Goal: Task Accomplishment & Management: Complete application form

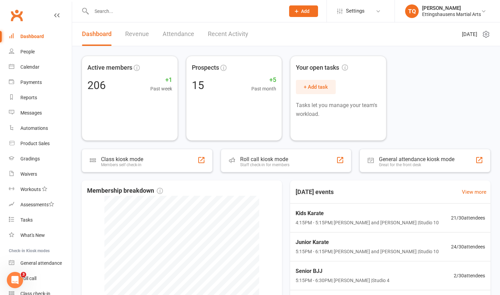
click at [118, 12] on input "text" at bounding box center [185, 11] width 191 height 10
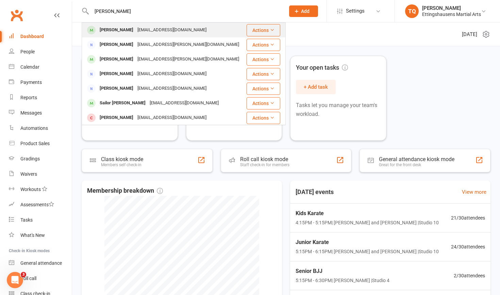
type input "Mariam"
drag, startPoint x: 117, startPoint y: 23, endPoint x: 113, endPoint y: 29, distance: 7.1
click at [113, 29] on div "Mariam Saba" at bounding box center [117, 30] width 38 height 10
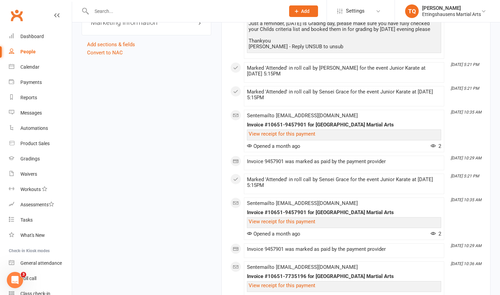
scroll to position [733, 0]
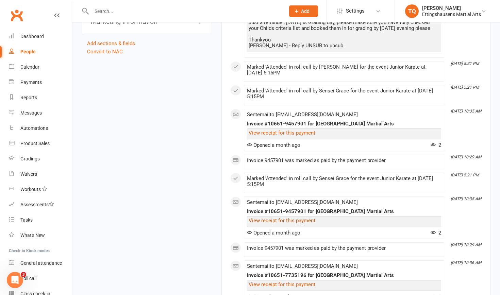
click at [312, 224] on link "View receipt for this payment" at bounding box center [282, 221] width 67 height 6
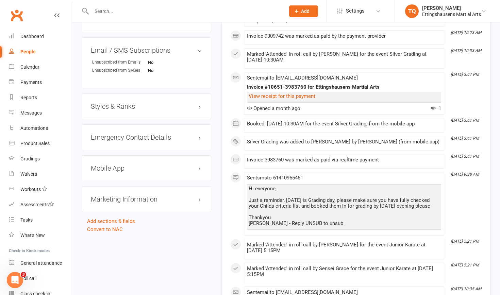
scroll to position [555, 0]
click at [291, 96] on link "View receipt for this payment" at bounding box center [282, 96] width 67 height 6
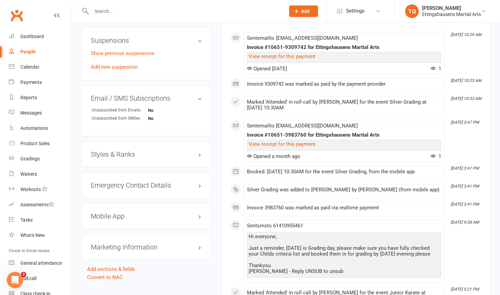
scroll to position [505, 0]
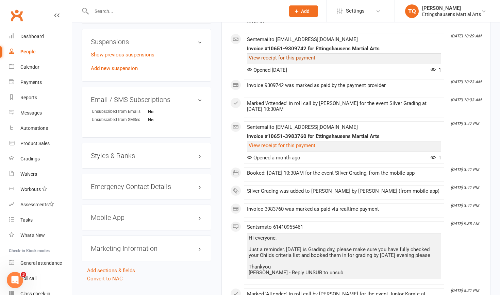
click at [280, 57] on link "View receipt for this payment" at bounding box center [282, 58] width 67 height 6
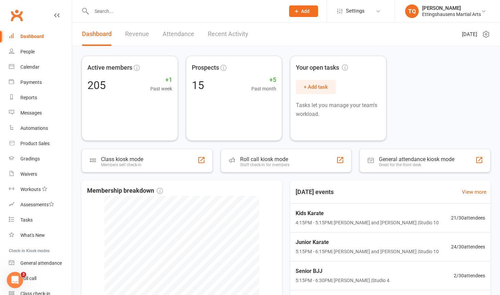
click at [272, 11] on icon at bounding box center [297, 11] width 6 height 6
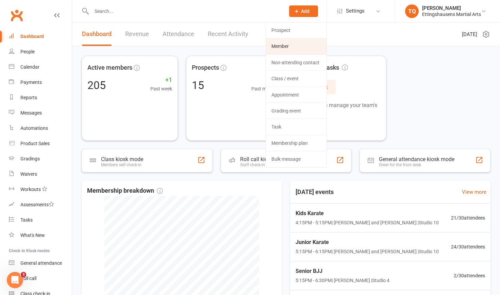
click at [272, 48] on link "Member" at bounding box center [296, 46] width 61 height 16
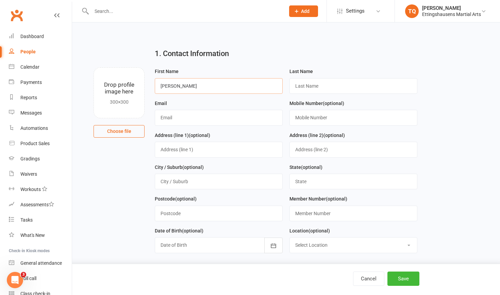
type input "[PERSON_NAME]"
type input "Chahrozian"
type input "[PERSON_NAME][EMAIL_ADDRESS][PERSON_NAME][DOMAIN_NAME]"
click at [272, 186] on button "Save" at bounding box center [404, 279] width 32 height 14
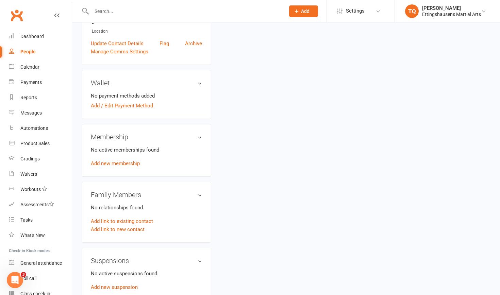
scroll to position [179, 0]
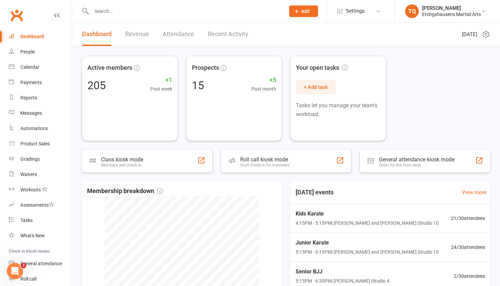
click at [272, 11] on span "Add" at bounding box center [305, 11] width 9 height 5
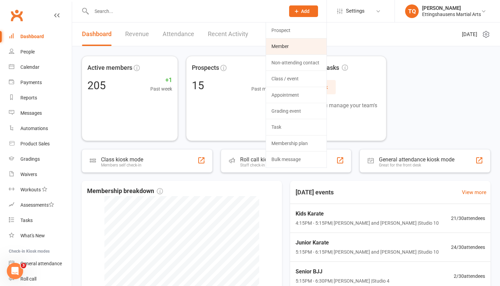
click at [272, 43] on link "Member" at bounding box center [296, 46] width 61 height 16
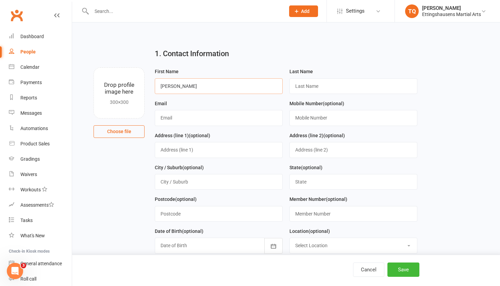
type input "[PERSON_NAME]"
type input "Chahrozian"
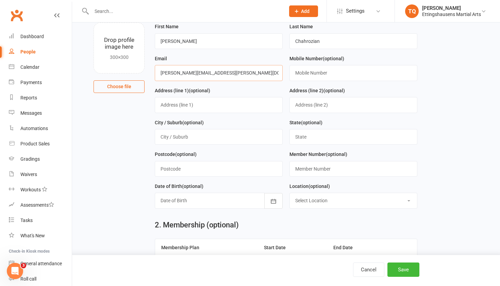
scroll to position [47, 0]
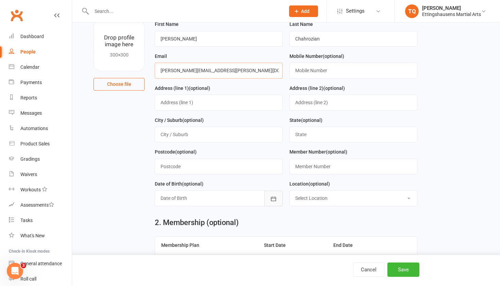
type input "[PERSON_NAME][EMAIL_ADDRESS][PERSON_NAME][DOMAIN_NAME]"
click at [272, 177] on icon "button" at bounding box center [273, 198] width 7 height 7
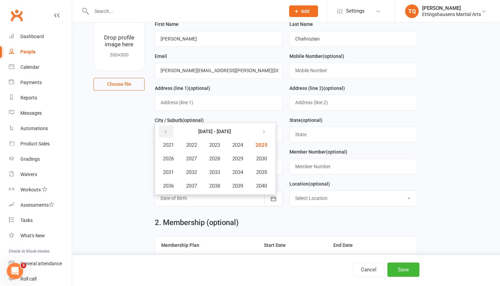
click at [166, 129] on icon "button" at bounding box center [165, 131] width 5 height 5
click at [174, 177] on span "2016" at bounding box center [168, 186] width 11 height 6
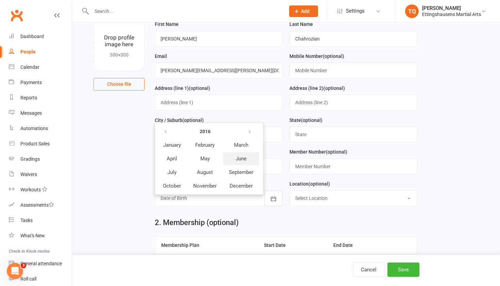
click at [241, 156] on span "June" at bounding box center [241, 159] width 11 height 6
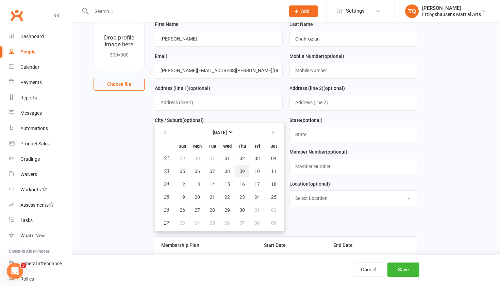
click at [241, 169] on span "09" at bounding box center [242, 170] width 5 height 5
type input "[DATE]"
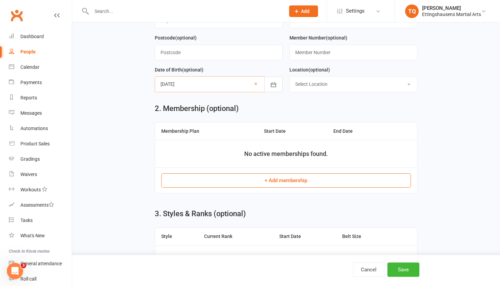
scroll to position [162, 0]
click at [268, 177] on button "+ Add membership" at bounding box center [286, 180] width 250 height 14
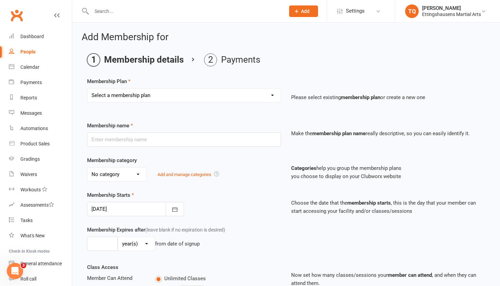
select select "11"
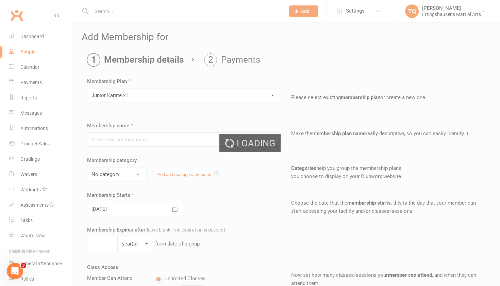
type input "Junior Karate x1"
select select "6"
type input "1"
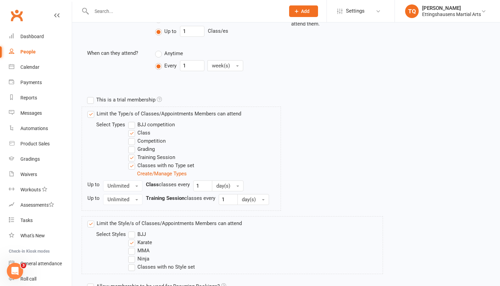
scroll to position [260, 0]
click at [132, 156] on label "Training Session" at bounding box center [151, 156] width 47 height 8
click at [132, 152] on input "Training Session" at bounding box center [130, 152] width 4 height 0
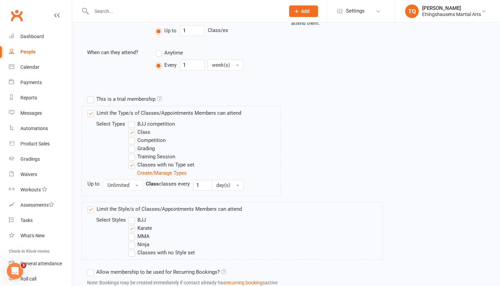
click at [133, 165] on label "Classes with no Type set" at bounding box center [161, 165] width 66 height 8
click at [133, 161] on input "Classes with no Type set" at bounding box center [130, 161] width 4 height 0
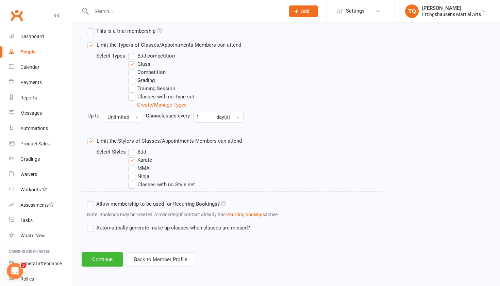
scroll to position [334, 0]
click at [99, 177] on button "Continue" at bounding box center [103, 259] width 42 height 14
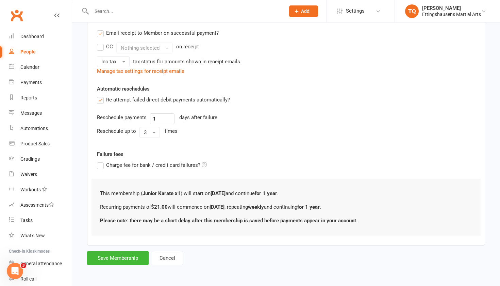
scroll to position [0, 0]
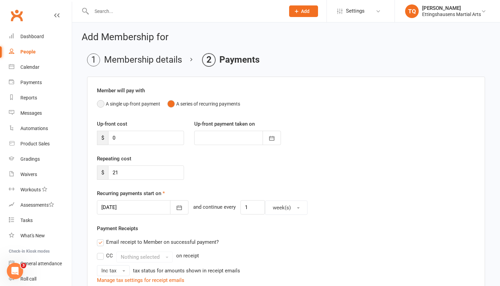
click at [100, 103] on button "A single up-front payment" at bounding box center [128, 103] width 63 height 13
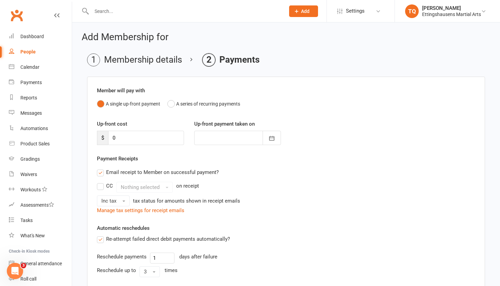
click at [100, 103] on button "A single up-front payment" at bounding box center [128, 103] width 63 height 13
click at [174, 103] on button "A series of recurring payments" at bounding box center [203, 103] width 73 height 13
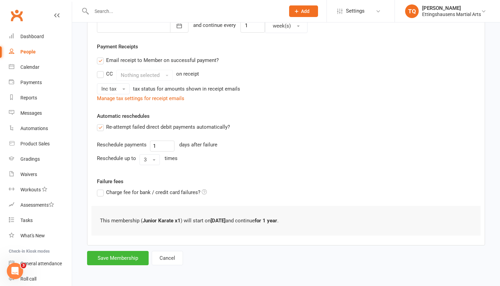
scroll to position [187, 0]
click at [111, 177] on button "Save Membership" at bounding box center [118, 258] width 62 height 14
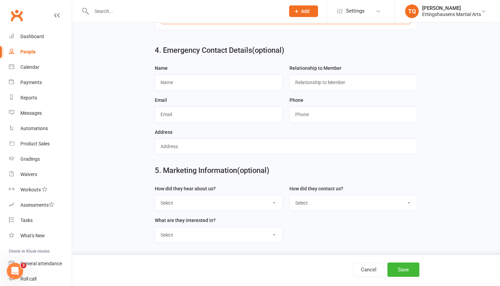
scroll to position [428, 0]
click at [272, 177] on button "Save" at bounding box center [404, 269] width 32 height 14
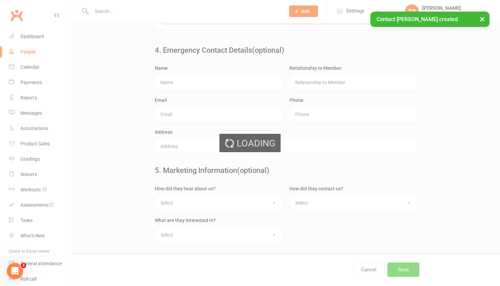
scroll to position [0, 0]
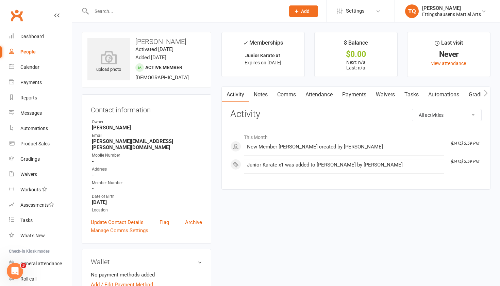
click at [101, 10] on input "text" at bounding box center [185, 11] width 191 height 10
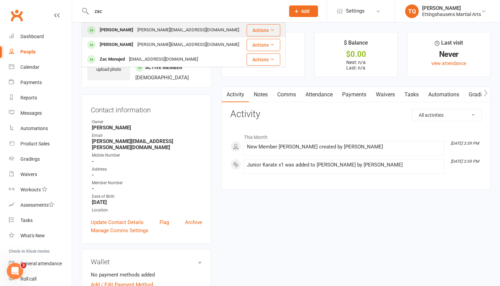
type input "zac"
click at [115, 31] on div "[PERSON_NAME]" at bounding box center [117, 30] width 38 height 10
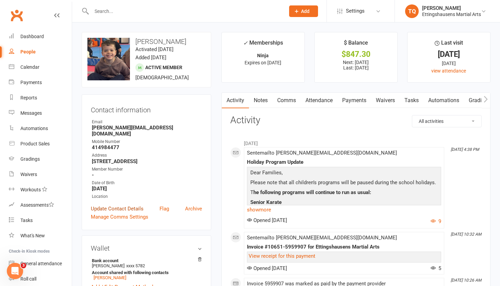
click at [112, 177] on link "Update Contact Details" at bounding box center [117, 209] width 53 height 8
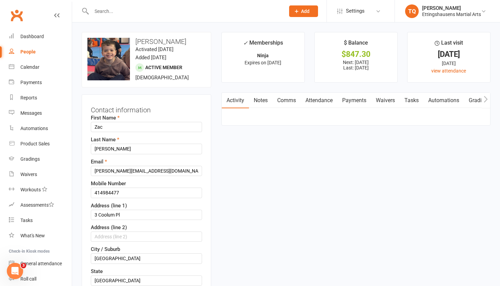
scroll to position [32, 0]
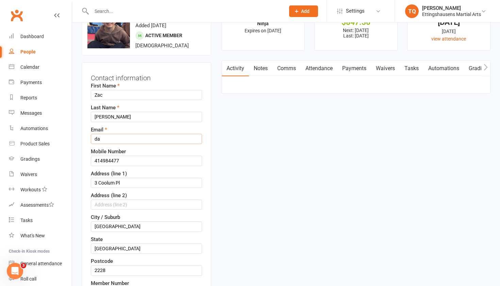
type input "d"
type input "[PERSON_NAME][EMAIL_ADDRESS][DOMAIN_NAME]"
type input "4"
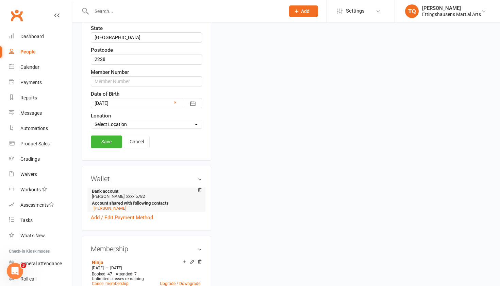
scroll to position [243, 0]
type input "0413053032"
click at [104, 141] on link "Save" at bounding box center [106, 141] width 31 height 12
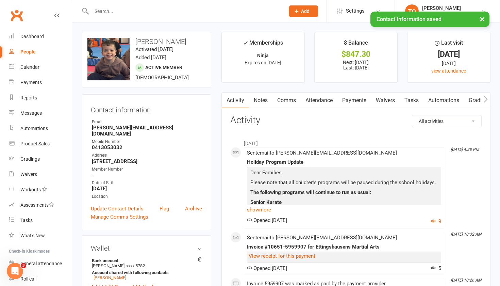
scroll to position [0, 0]
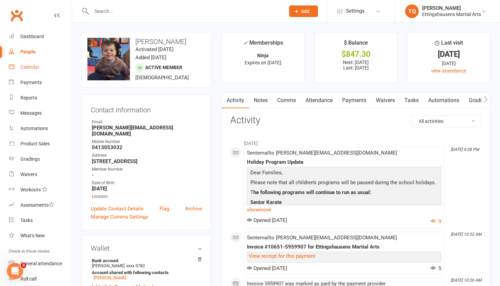
click at [36, 66] on div "Calendar" at bounding box center [29, 66] width 19 height 5
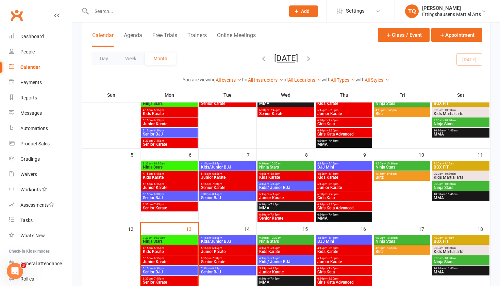
scroll to position [62, 0]
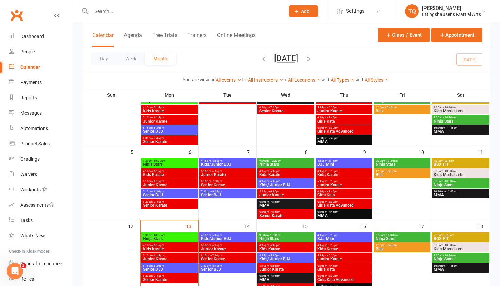
click at [174, 177] on span "4:15pm - 5:15pm" at bounding box center [170, 245] width 54 height 3
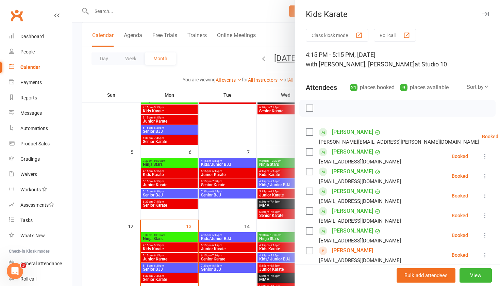
scroll to position [0, 0]
click at [98, 11] on div at bounding box center [286, 143] width 428 height 286
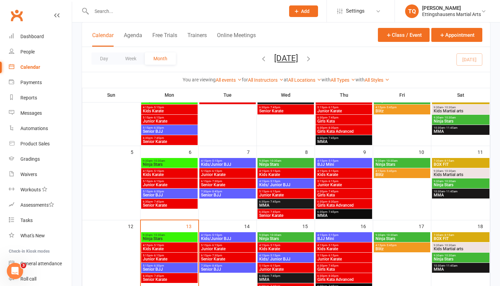
click at [98, 11] on input "text" at bounding box center [185, 11] width 191 height 10
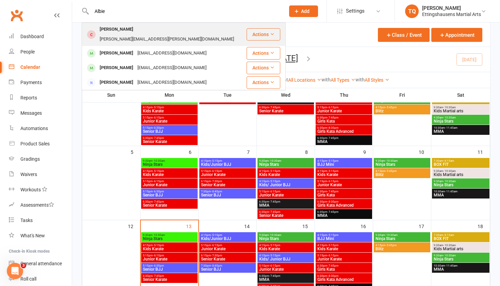
type input "Albie"
click at [114, 29] on div "[PERSON_NAME]" at bounding box center [117, 30] width 38 height 10
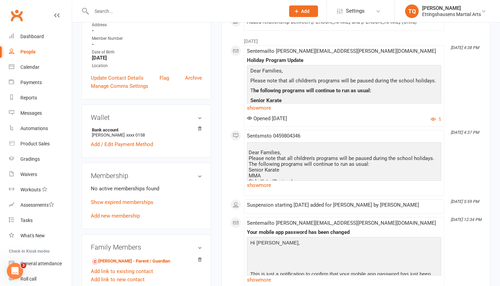
scroll to position [144, 0]
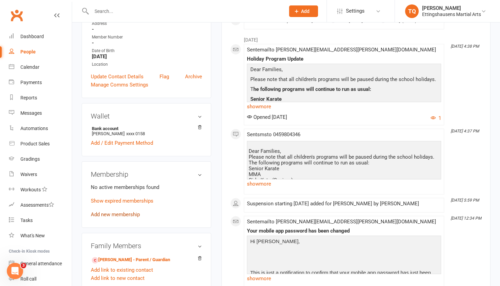
click at [123, 177] on link "Add new membership" at bounding box center [115, 214] width 49 height 6
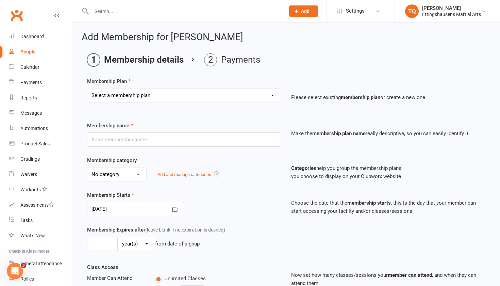
select select "9"
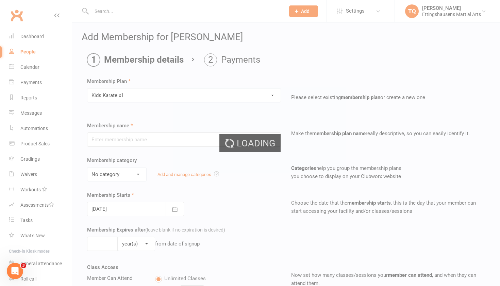
type input "Kids Karate x1"
select select "6"
type input "1"
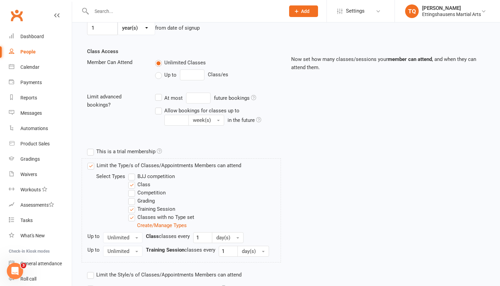
scroll to position [216, 0]
click at [132, 177] on label "Training Session" at bounding box center [151, 209] width 47 height 8
click at [132, 177] on input "Training Session" at bounding box center [130, 205] width 4 height 0
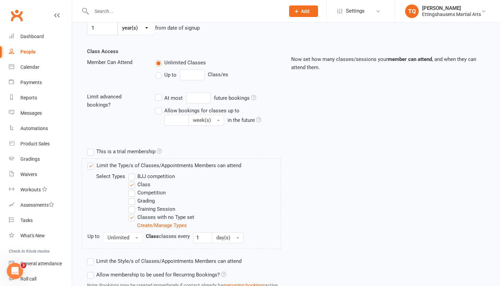
click at [132, 177] on label "Classes with no Type set" at bounding box center [161, 217] width 66 height 8
click at [132, 177] on input "Classes with no Type set" at bounding box center [130, 213] width 4 height 0
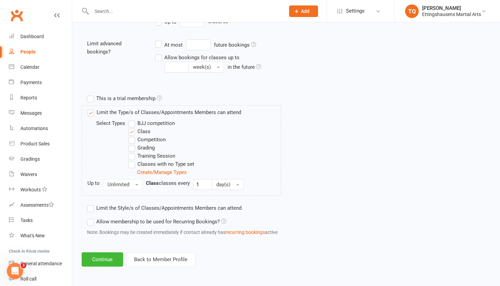
scroll to position [274, 0]
click at [95, 177] on button "Continue" at bounding box center [103, 259] width 42 height 14
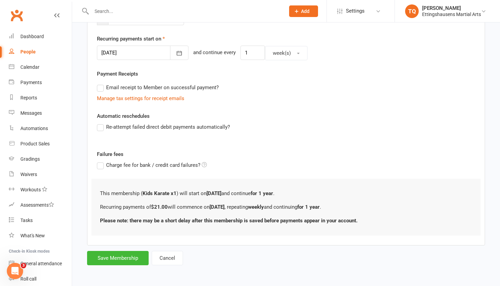
scroll to position [160, 0]
click at [105, 177] on button "Save Membership" at bounding box center [118, 258] width 62 height 14
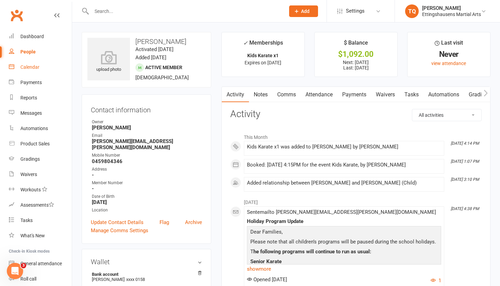
click at [31, 67] on div "Calendar" at bounding box center [29, 66] width 19 height 5
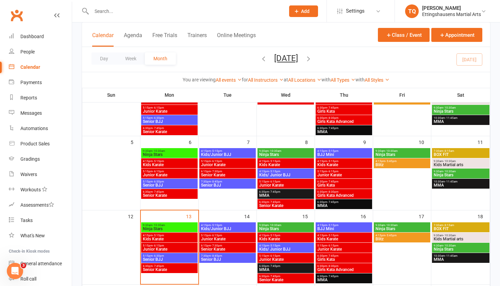
scroll to position [74, 0]
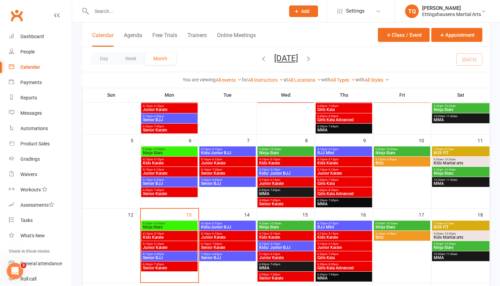
click at [165, 177] on span "4:15pm - 5:15pm" at bounding box center [170, 233] width 54 height 3
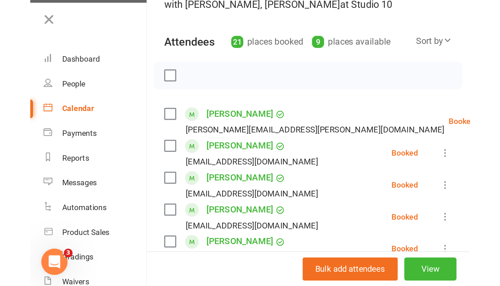
scroll to position [57, 0]
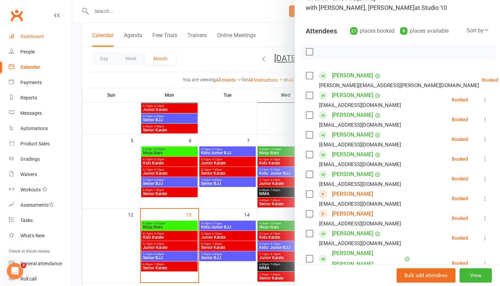
click at [35, 36] on div "Dashboard" at bounding box center [31, 36] width 23 height 5
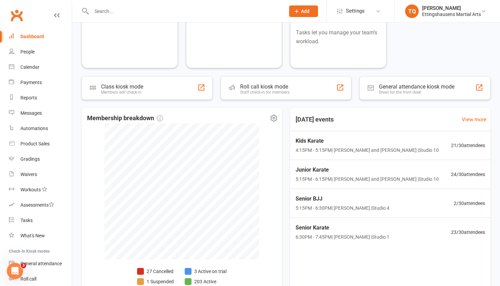
scroll to position [74, 0]
click at [164, 177] on li "27 Cancelled" at bounding box center [155, 270] width 37 height 7
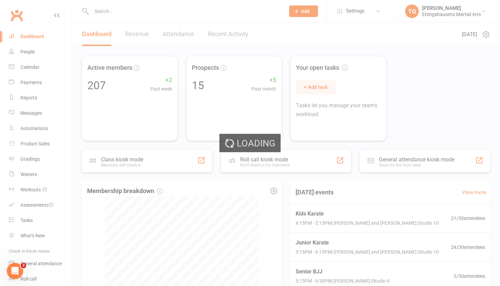
select select "no_trial"
select select "100"
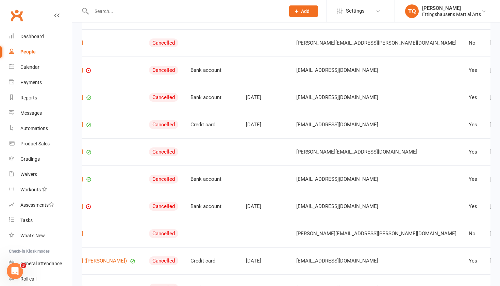
scroll to position [0, 84]
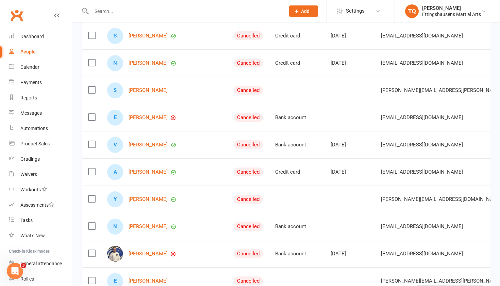
scroll to position [208, 0]
click at [142, 117] on link "[PERSON_NAME]" at bounding box center [148, 118] width 39 height 6
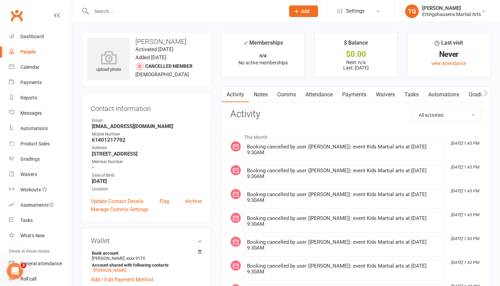
click at [272, 93] on link "Payments" at bounding box center [355, 95] width 34 height 16
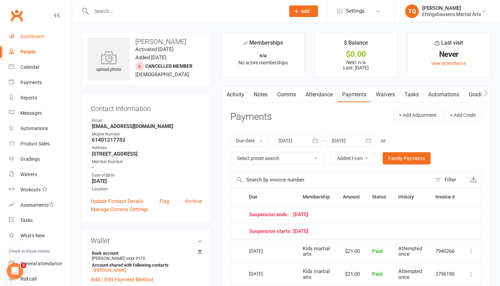
click at [38, 35] on div "Dashboard" at bounding box center [31, 36] width 23 height 5
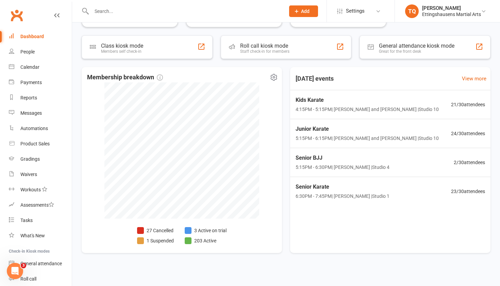
scroll to position [113, 0]
click at [28, 67] on div "Calendar" at bounding box center [29, 66] width 19 height 5
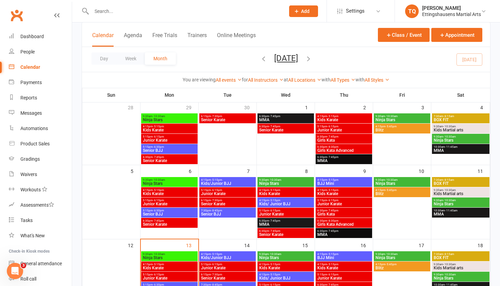
scroll to position [47, 0]
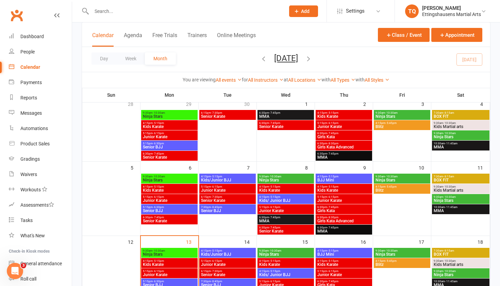
click at [161, 177] on span "Kids Karate" at bounding box center [170, 264] width 54 height 4
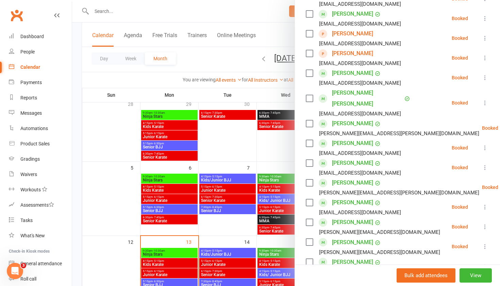
scroll to position [223, 0]
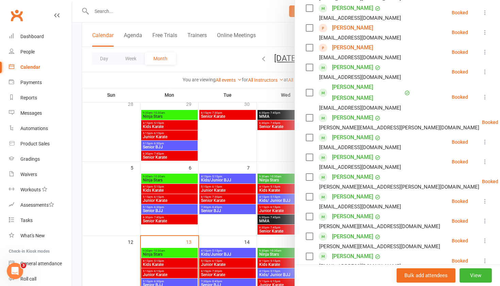
click at [103, 12] on div at bounding box center [286, 143] width 428 height 286
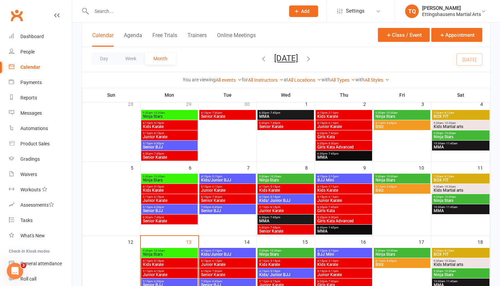
click at [103, 12] on input "text" at bounding box center [185, 11] width 191 height 10
click at [25, 34] on div "Dashboard" at bounding box center [31, 36] width 23 height 5
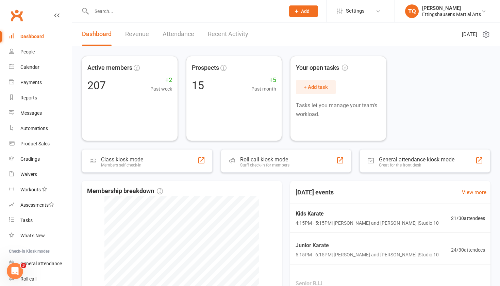
click at [110, 13] on input "text" at bounding box center [185, 11] width 191 height 10
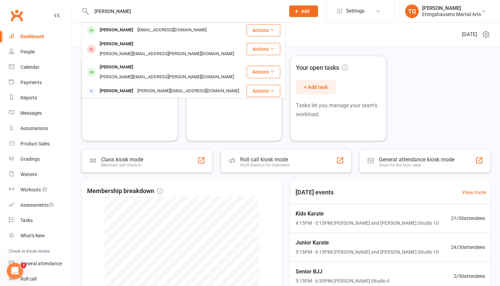
type input "[PERSON_NAME]"
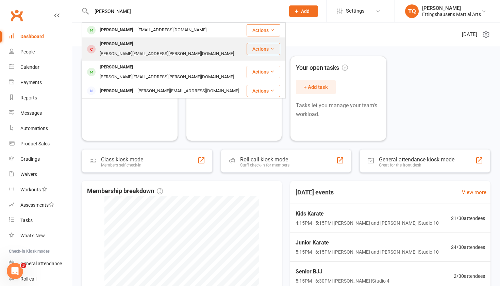
drag, startPoint x: 112, startPoint y: 22, endPoint x: 114, endPoint y: 45, distance: 22.9
click at [114, 45] on div "[PERSON_NAME]" at bounding box center [117, 44] width 38 height 10
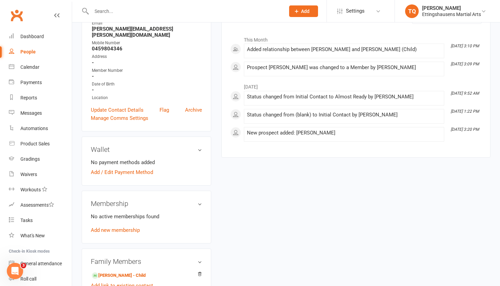
scroll to position [104, 0]
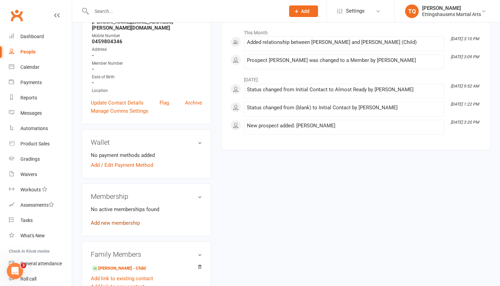
click at [121, 177] on link "Add new membership" at bounding box center [115, 223] width 49 height 6
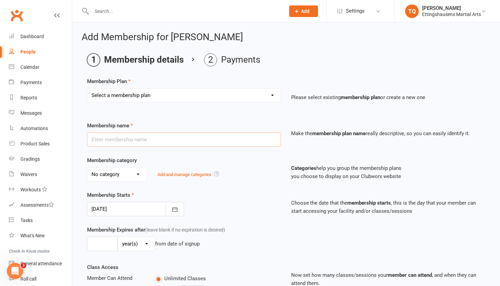
click at [98, 140] on input "text" at bounding box center [184, 139] width 194 height 14
type input "non attending"
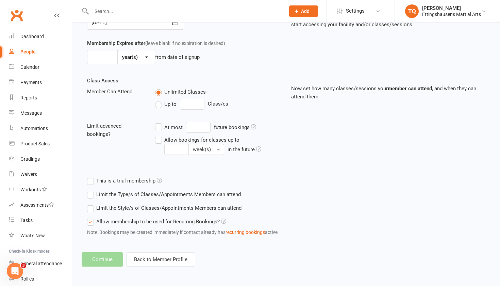
scroll to position [192, 0]
click at [158, 88] on label "Unlimited Classes" at bounding box center [180, 92] width 51 height 8
click at [158, 88] on input "Unlimited Classes" at bounding box center [157, 88] width 4 height 0
click at [89, 177] on label "Allow membership to be used for Recurring Bookings?" at bounding box center [156, 222] width 139 height 8
click at [89, 177] on input "Allow membership to be used for Recurring Bookings?" at bounding box center [89, 218] width 4 height 0
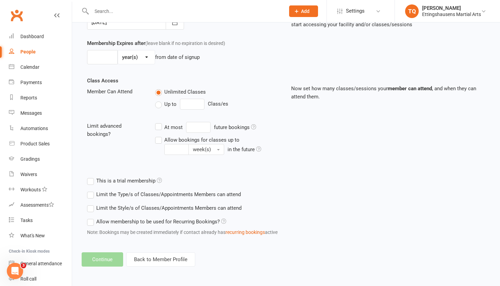
click at [106, 177] on footer "Continue Back to Member Profile" at bounding box center [286, 259] width 409 height 14
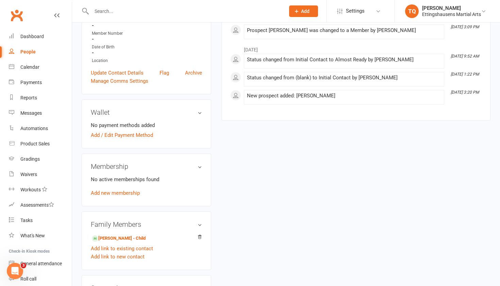
scroll to position [143, 0]
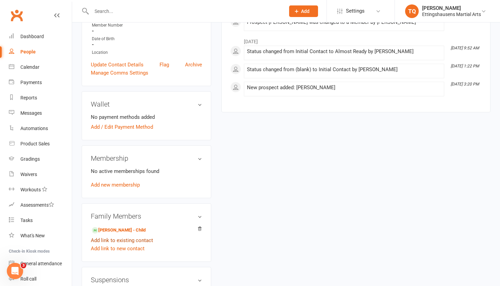
click at [117, 177] on link "Add link to existing contact" at bounding box center [122, 240] width 62 height 8
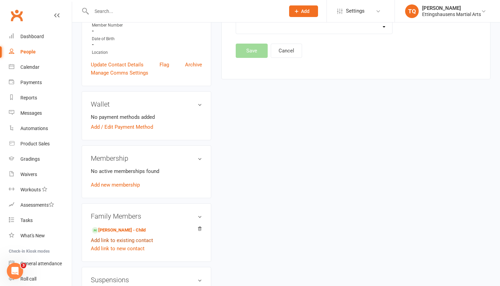
scroll to position [0, 0]
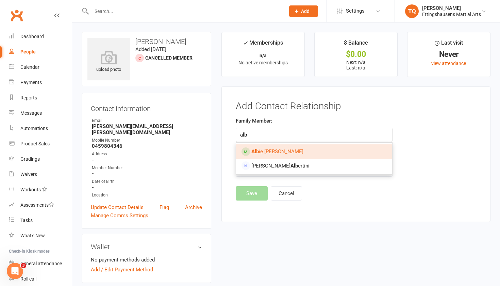
type input "alb"
click at [259, 154] on span "Alb ie [PERSON_NAME]" at bounding box center [278, 151] width 52 height 6
type input "[PERSON_NAME]"
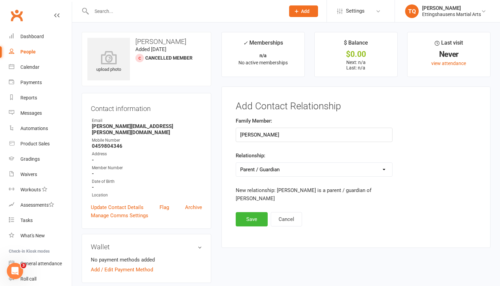
select select "1"
click at [251, 177] on button "Save" at bounding box center [252, 211] width 32 height 14
click at [253, 177] on button "Save" at bounding box center [252, 211] width 32 height 14
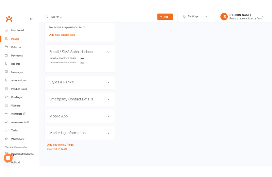
scroll to position [404, 0]
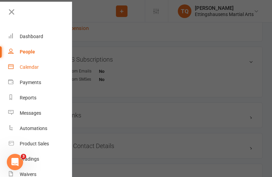
click at [30, 67] on div "Calendar" at bounding box center [29, 66] width 19 height 5
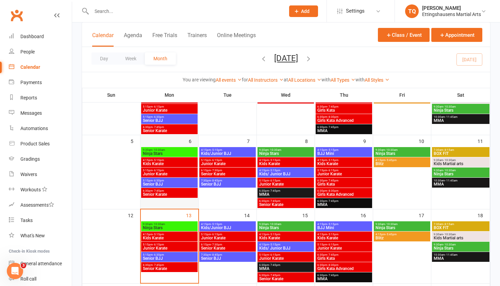
scroll to position [76, 0]
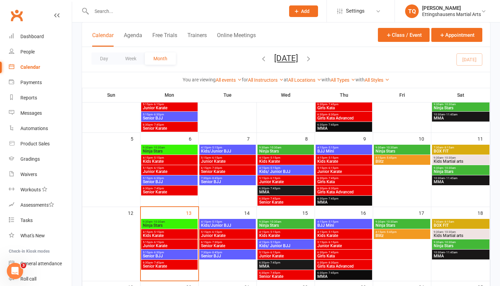
click at [167, 177] on span "Kids Karate" at bounding box center [170, 236] width 54 height 4
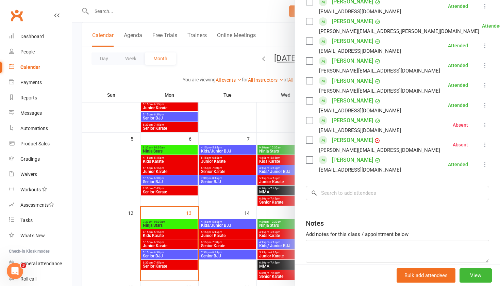
scroll to position [390, 0]
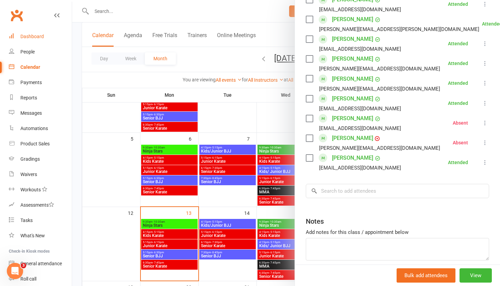
click at [28, 37] on div "Dashboard" at bounding box center [31, 36] width 23 height 5
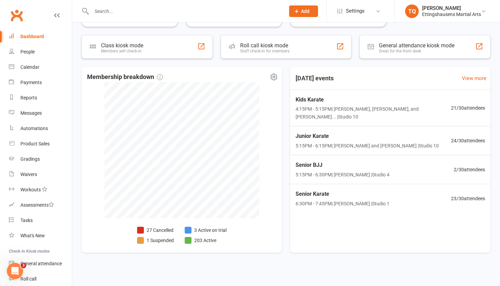
scroll to position [113, 0]
click at [156, 177] on li "1 Suspended" at bounding box center [155, 240] width 37 height 7
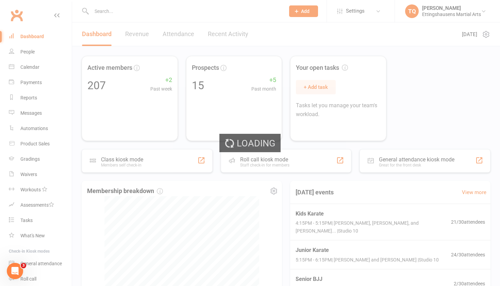
select select "100"
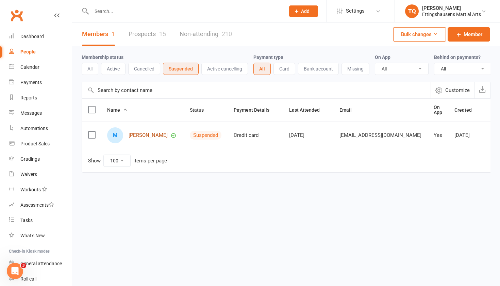
click at [140, 136] on link "[PERSON_NAME]" at bounding box center [148, 135] width 39 height 6
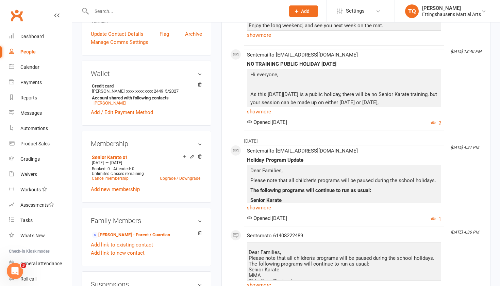
scroll to position [169, 0]
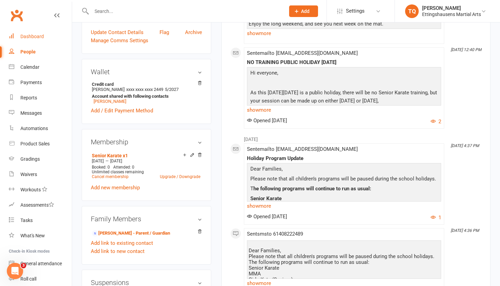
click at [33, 35] on div "Dashboard" at bounding box center [31, 36] width 23 height 5
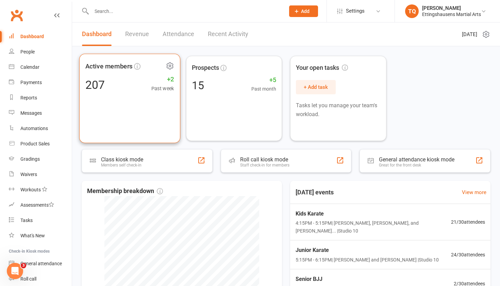
click at [145, 93] on div "Active members 207 +2 Past week" at bounding box center [129, 99] width 101 height 90
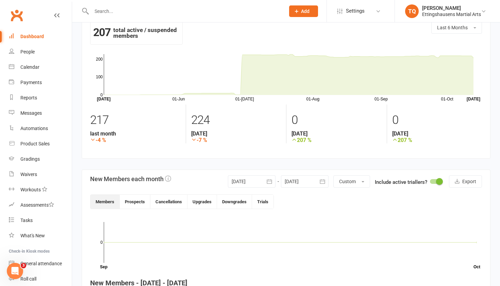
scroll to position [16, 0]
click at [25, 51] on div "People" at bounding box center [27, 51] width 14 height 5
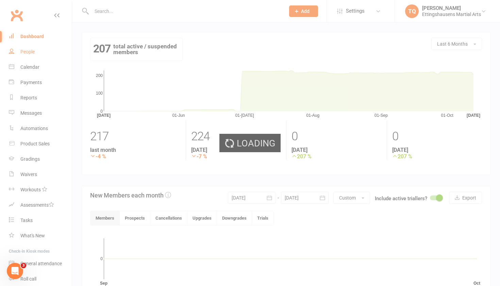
select select "100"
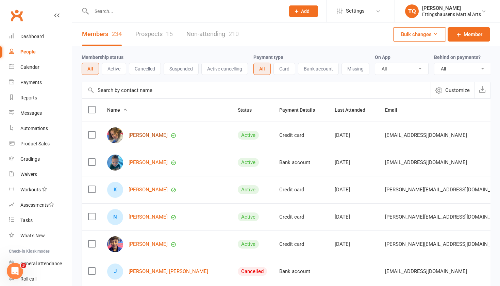
click at [142, 134] on link "[PERSON_NAME]" at bounding box center [148, 135] width 39 height 6
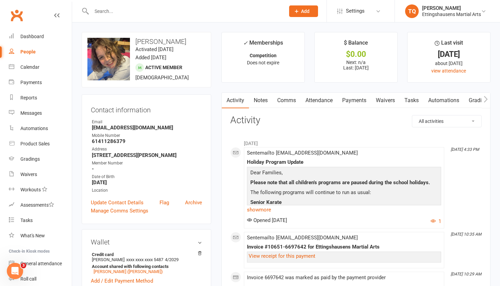
select select "100"
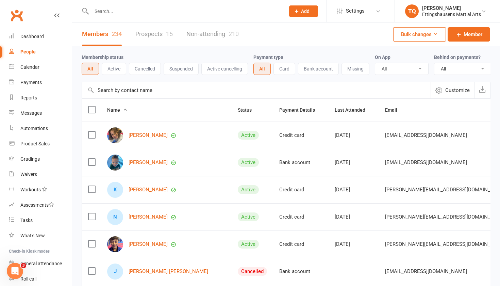
click at [108, 10] on input "text" at bounding box center [185, 11] width 191 height 10
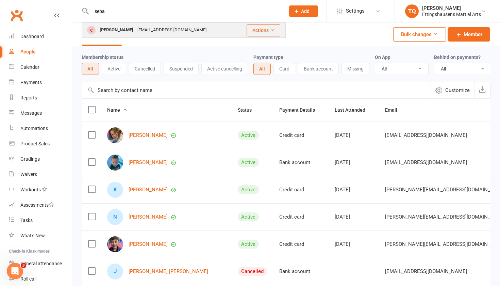
type input "seba"
click at [118, 29] on div "[PERSON_NAME]" at bounding box center [117, 30] width 38 height 10
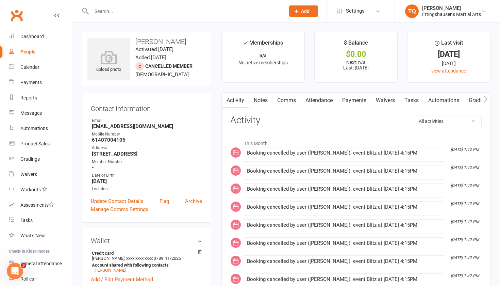
click at [30, 50] on div "People" at bounding box center [27, 51] width 15 height 5
select select "100"
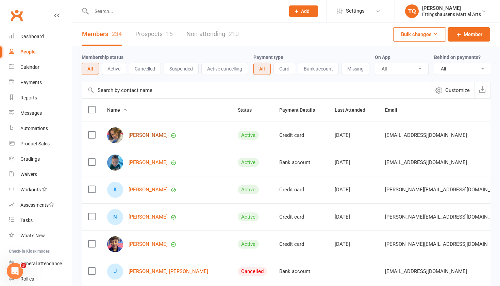
click at [140, 137] on link "[PERSON_NAME]" at bounding box center [148, 135] width 39 height 6
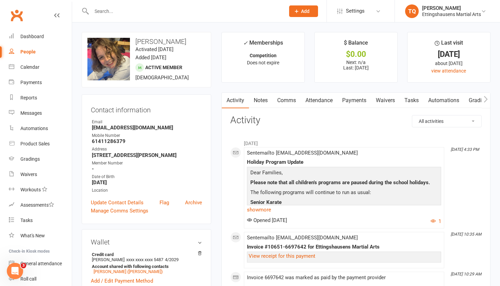
click at [272, 100] on link "Payments" at bounding box center [355, 101] width 34 height 16
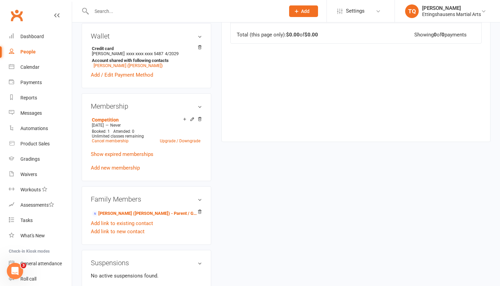
scroll to position [209, 0]
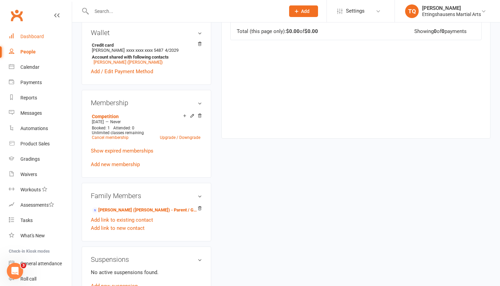
click at [29, 34] on div "Dashboard" at bounding box center [31, 36] width 23 height 5
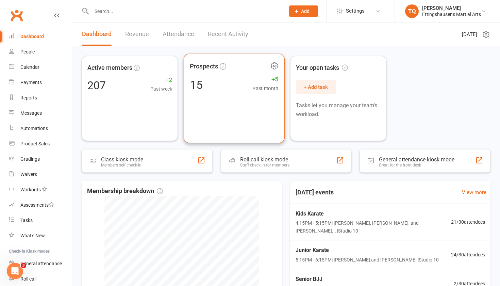
click at [221, 98] on div "Prospects 15 +5 Past month" at bounding box center [233, 99] width 101 height 90
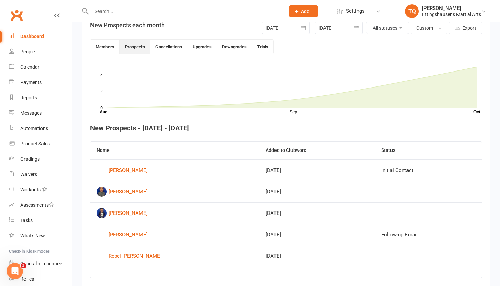
scroll to position [177, 0]
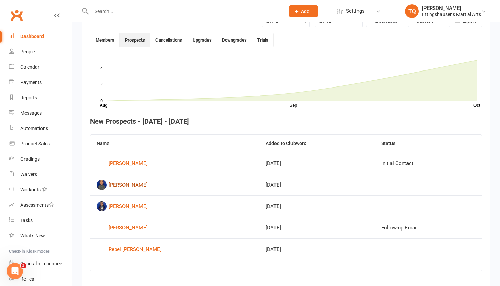
click at [116, 177] on div "[PERSON_NAME]" at bounding box center [128, 185] width 39 height 10
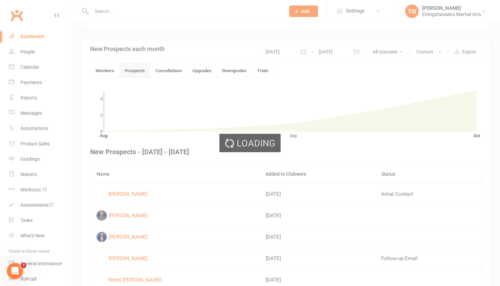
scroll to position [177, 0]
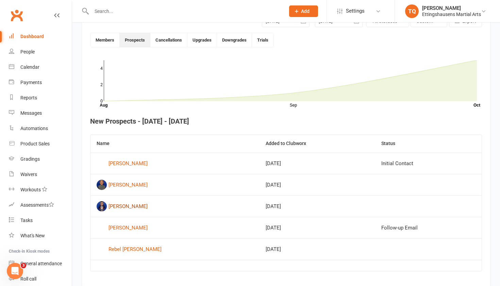
click at [117, 177] on div "[PERSON_NAME]" at bounding box center [128, 206] width 39 height 10
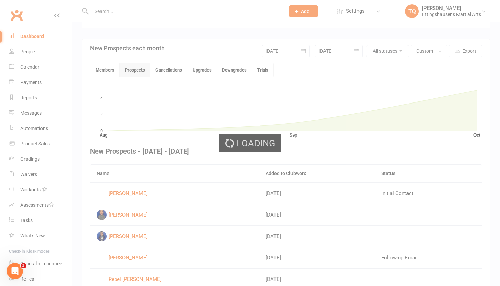
scroll to position [177, 0]
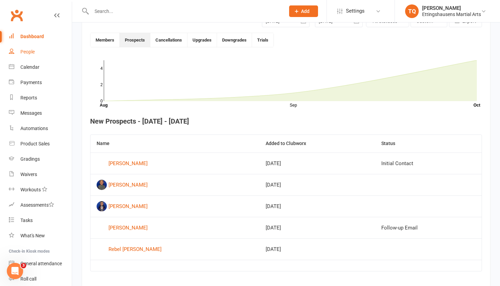
click at [27, 51] on div "People" at bounding box center [27, 51] width 14 height 5
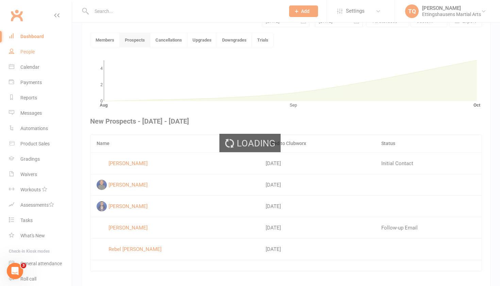
select select "100"
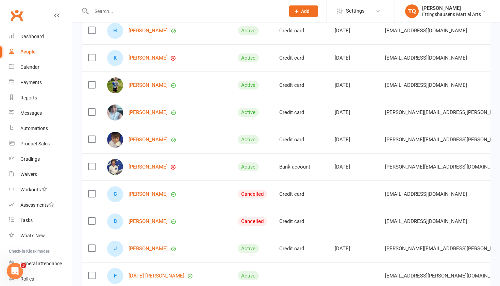
scroll to position [323, 0]
click at [150, 167] on link "[PERSON_NAME]" at bounding box center [148, 167] width 39 height 6
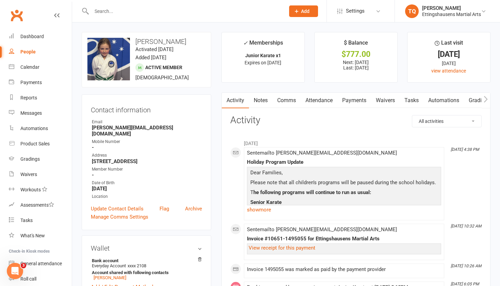
click at [272, 101] on link "Payments" at bounding box center [355, 101] width 34 height 16
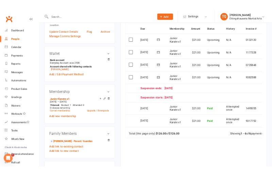
scroll to position [170, 0]
